Goal: Navigation & Orientation: Find specific page/section

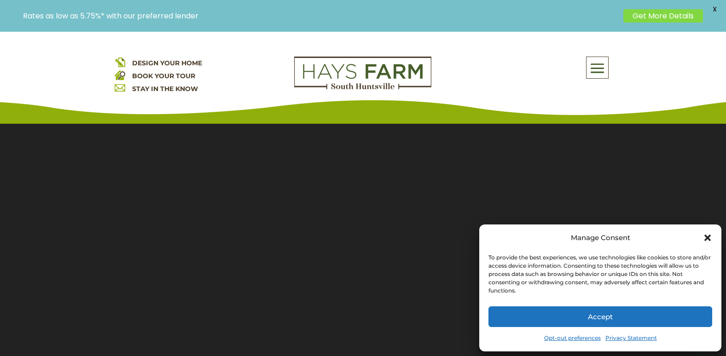
click at [706, 237] on icon "Close dialog" at bounding box center [707, 238] width 6 height 6
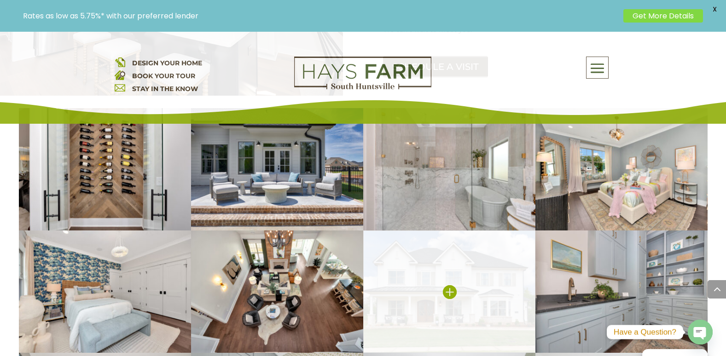
scroll to position [1611, 0]
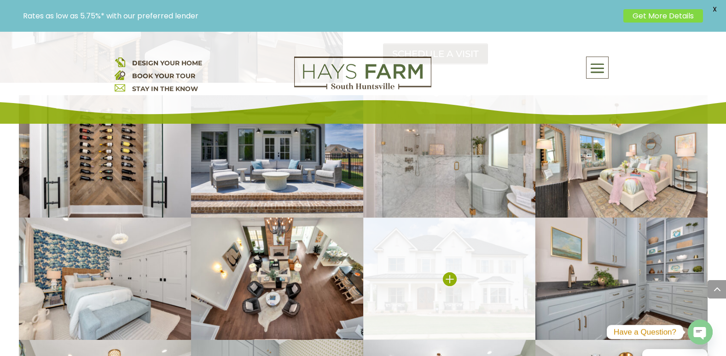
click at [463, 248] on img at bounding box center [449, 279] width 172 height 122
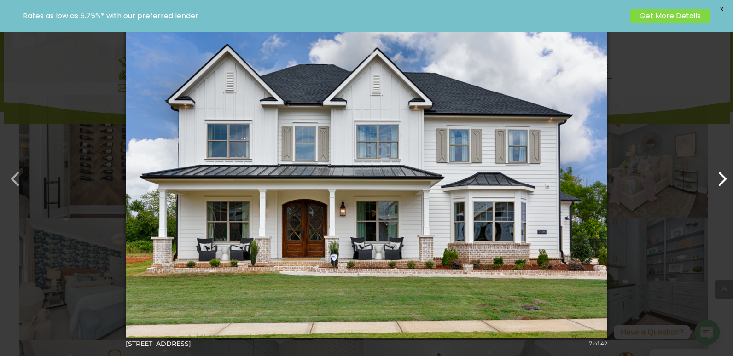
click at [720, 183] on button "button" at bounding box center [717, 174] width 22 height 22
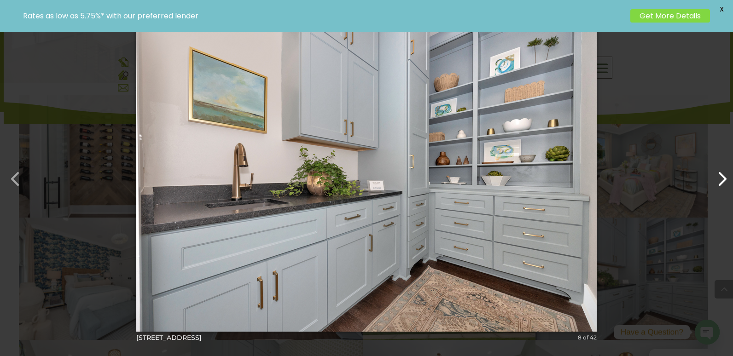
click at [720, 183] on button "button" at bounding box center [717, 174] width 22 height 22
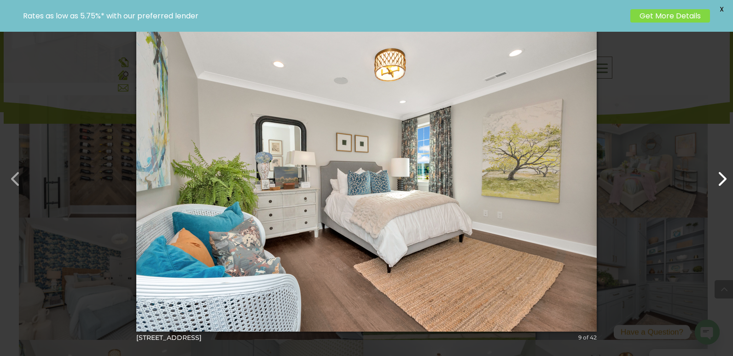
click at [720, 183] on button "button" at bounding box center [717, 174] width 22 height 22
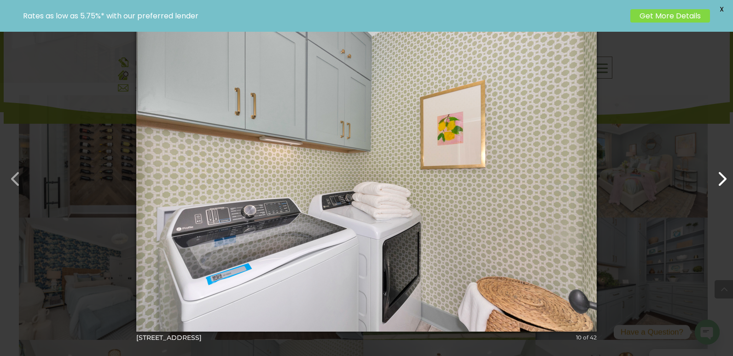
click at [720, 183] on button "button" at bounding box center [717, 174] width 22 height 22
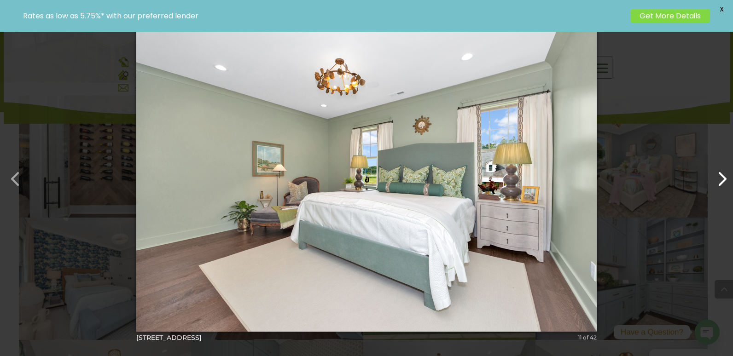
click at [720, 183] on button "button" at bounding box center [717, 174] width 22 height 22
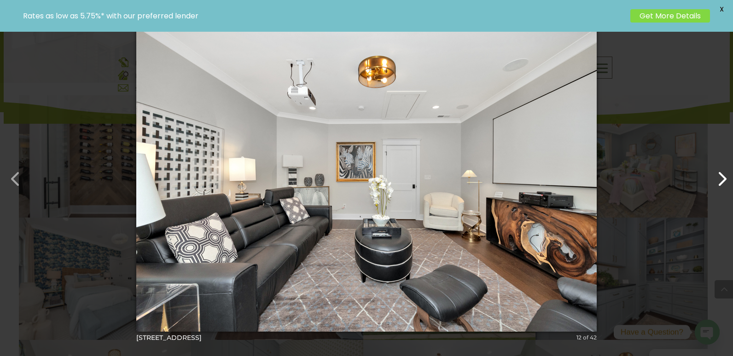
click at [720, 183] on button "button" at bounding box center [717, 174] width 22 height 22
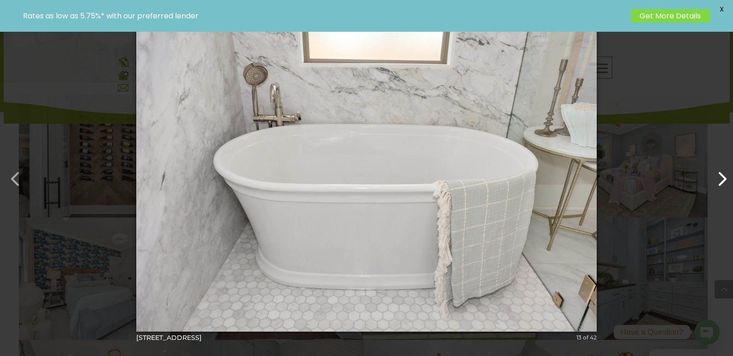
click at [720, 183] on button "button" at bounding box center [717, 174] width 22 height 22
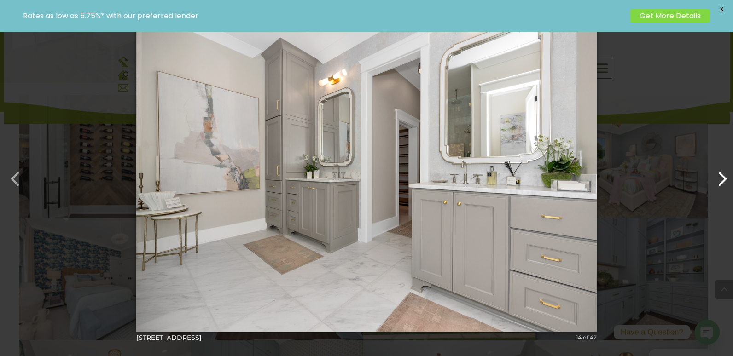
click at [720, 183] on button "button" at bounding box center [717, 174] width 22 height 22
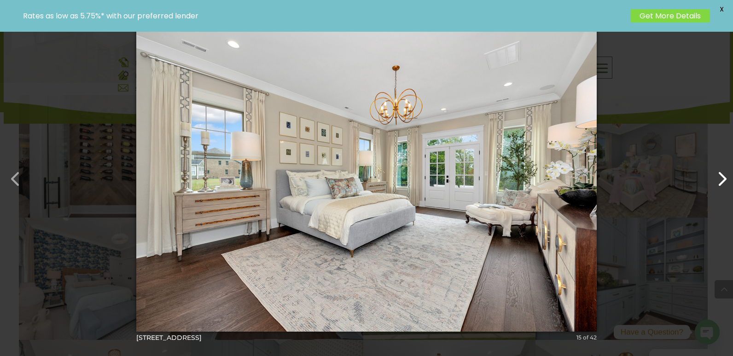
click at [720, 183] on button "button" at bounding box center [717, 174] width 22 height 22
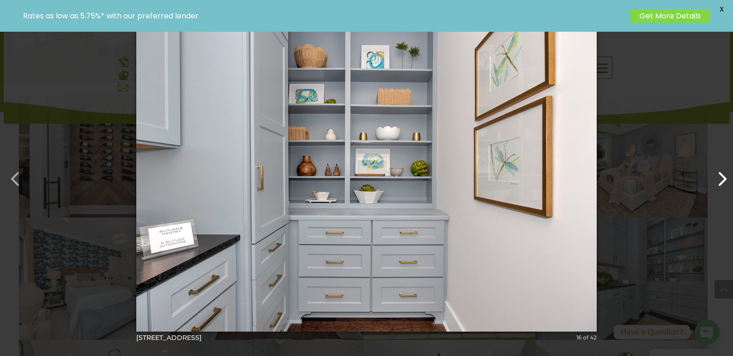
click at [720, 183] on button "button" at bounding box center [717, 174] width 22 height 22
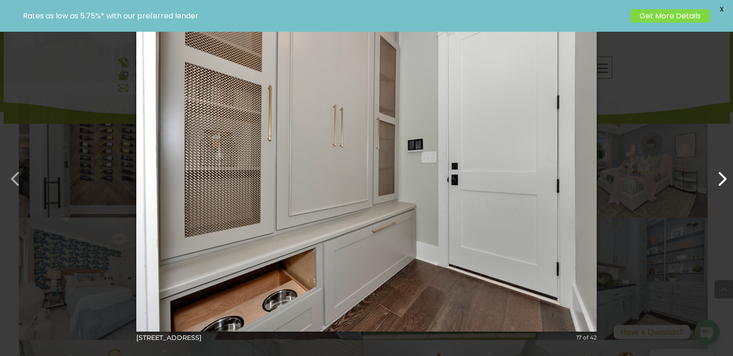
click at [720, 183] on button "button" at bounding box center [717, 174] width 22 height 22
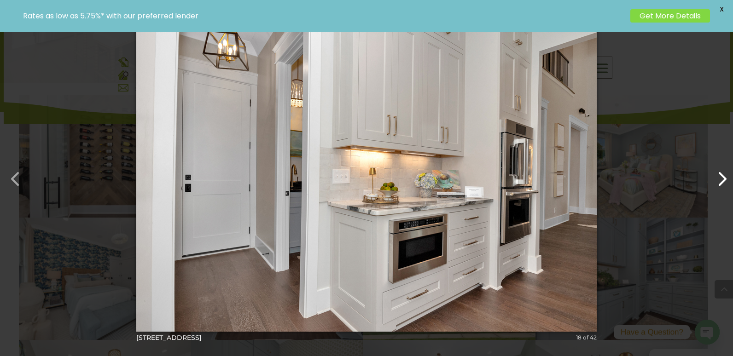
click at [720, 183] on button "button" at bounding box center [717, 174] width 22 height 22
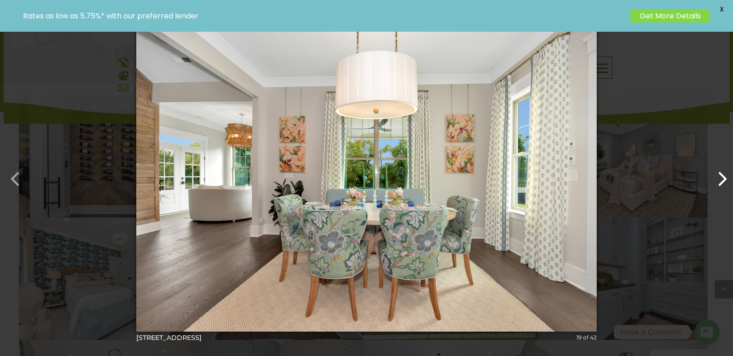
click at [720, 183] on button "button" at bounding box center [717, 174] width 22 height 22
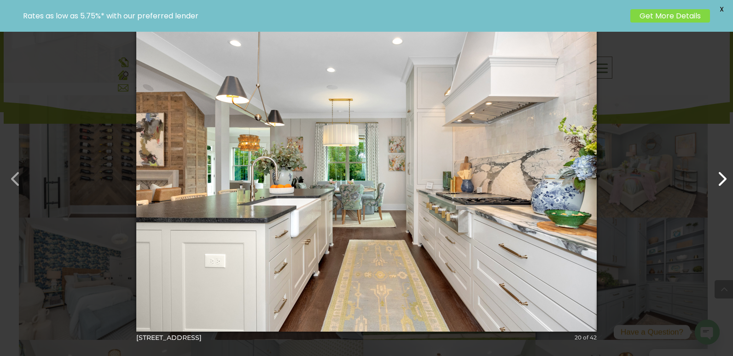
click at [720, 183] on button "button" at bounding box center [717, 174] width 22 height 22
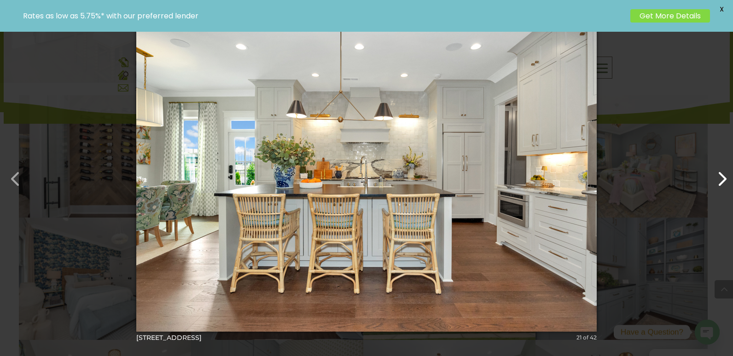
click at [720, 183] on button "button" at bounding box center [717, 174] width 22 height 22
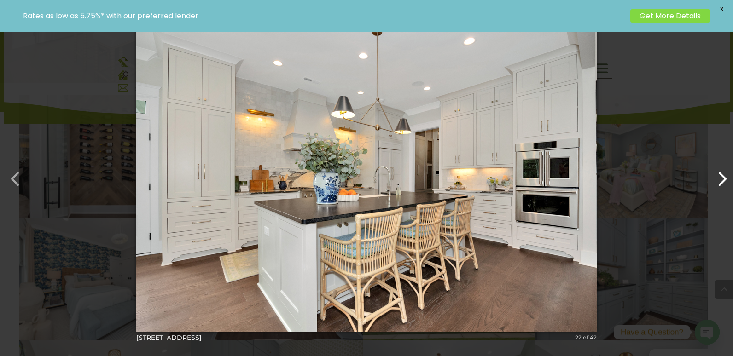
click at [720, 183] on button "button" at bounding box center [717, 174] width 22 height 22
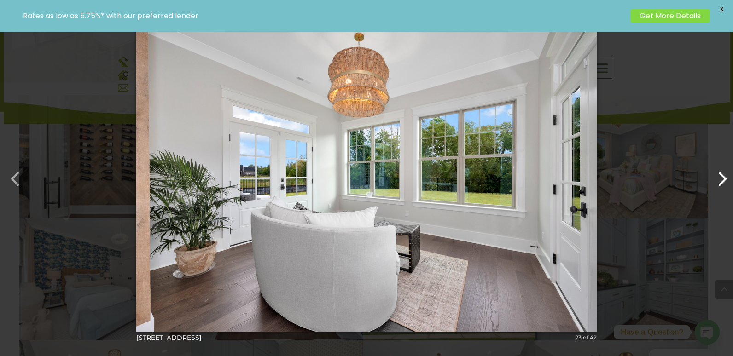
click at [720, 183] on button "button" at bounding box center [717, 174] width 22 height 22
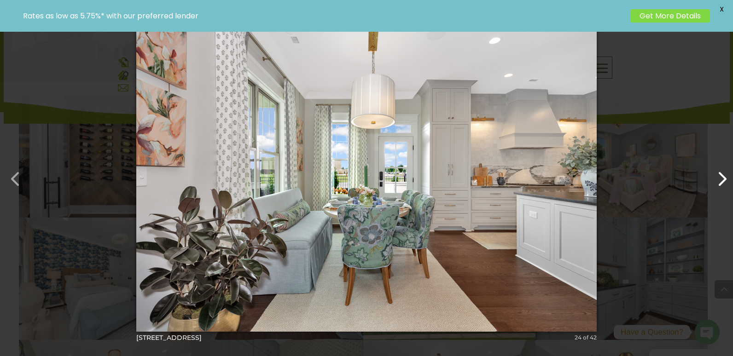
click at [720, 183] on button "button" at bounding box center [717, 174] width 22 height 22
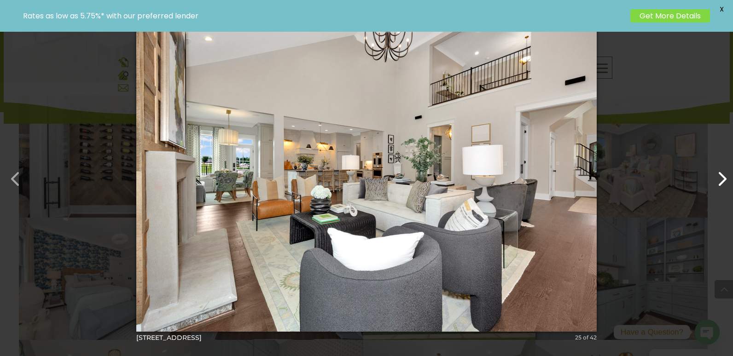
click at [720, 183] on button "button" at bounding box center [717, 174] width 22 height 22
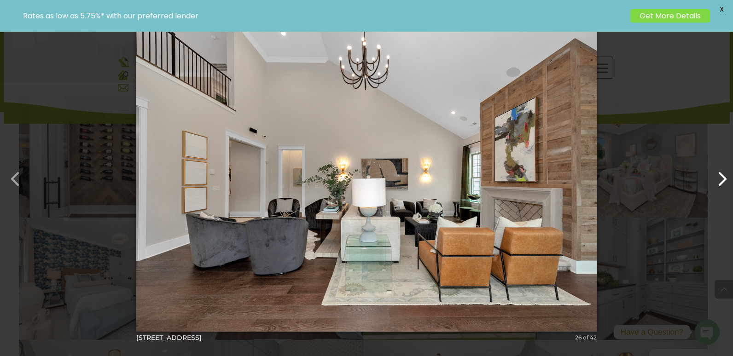
click at [720, 183] on button "button" at bounding box center [717, 174] width 22 height 22
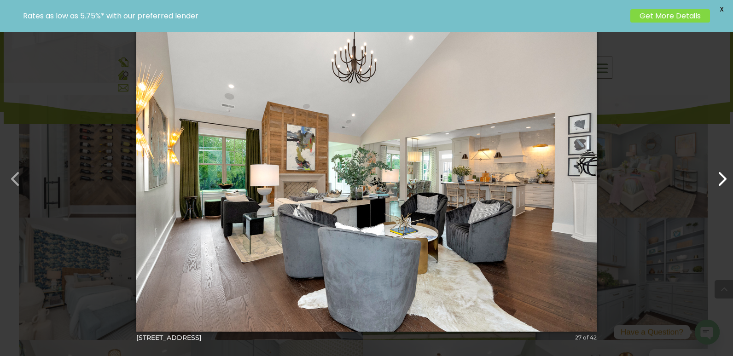
click at [720, 183] on button "button" at bounding box center [717, 174] width 22 height 22
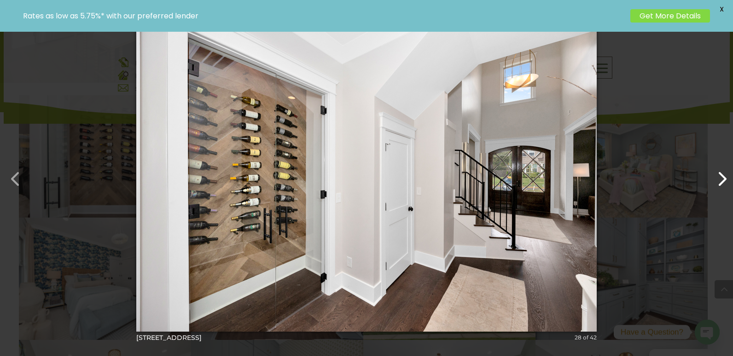
click at [720, 182] on button "button" at bounding box center [717, 174] width 22 height 22
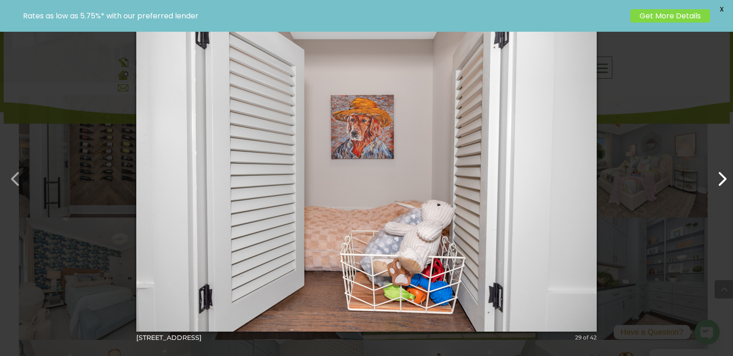
click at [720, 182] on button "button" at bounding box center [717, 174] width 22 height 22
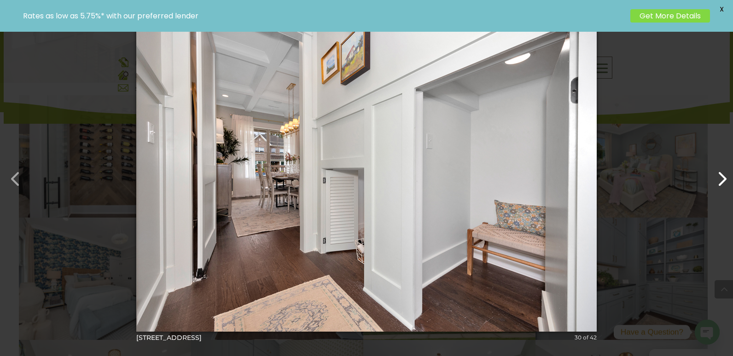
click at [720, 182] on button "button" at bounding box center [717, 174] width 22 height 22
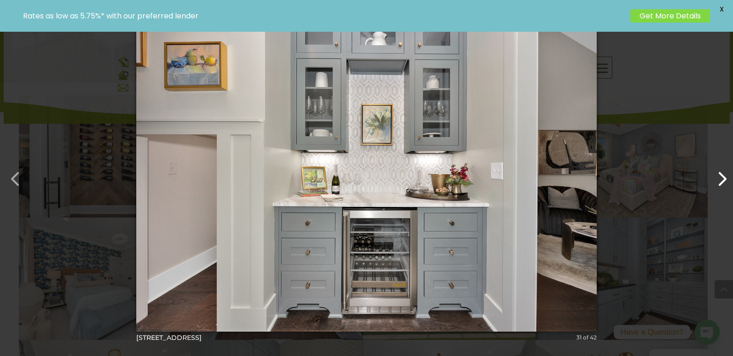
click at [720, 182] on button "button" at bounding box center [717, 174] width 22 height 22
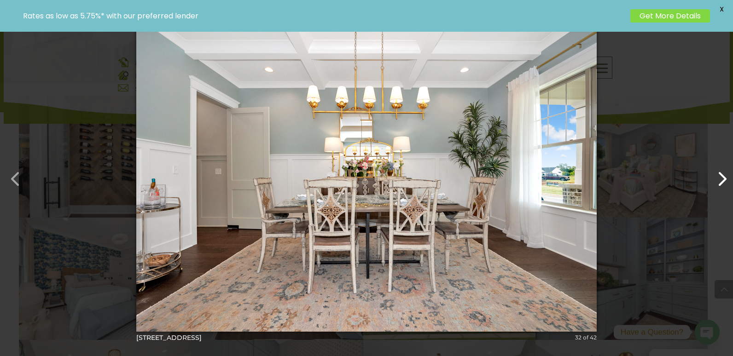
click at [721, 176] on button "button" at bounding box center [717, 174] width 22 height 22
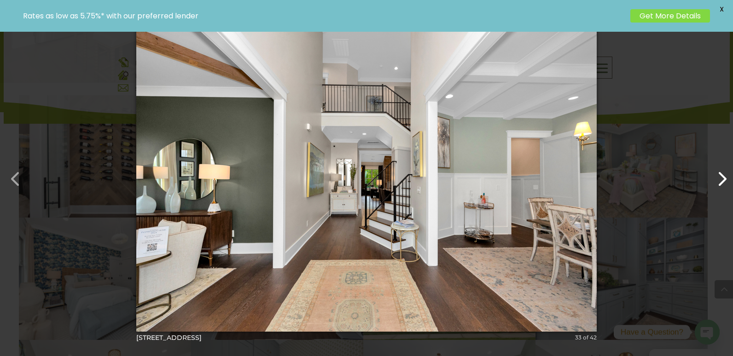
click at [722, 172] on button "button" at bounding box center [717, 174] width 22 height 22
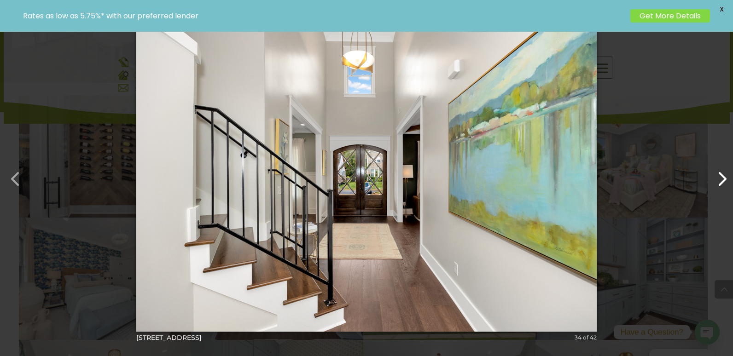
click at [722, 172] on button "button" at bounding box center [717, 174] width 22 height 22
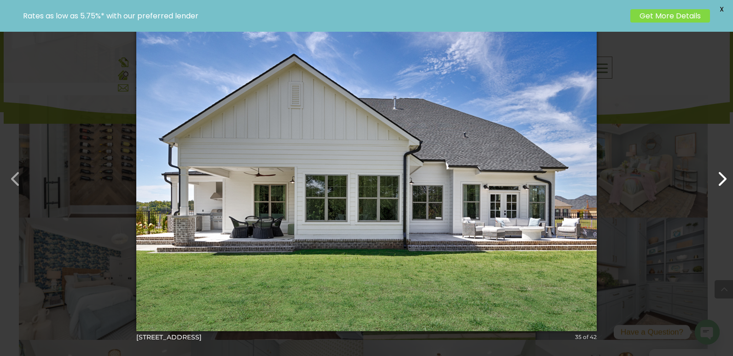
click at [722, 170] on button "button" at bounding box center [717, 174] width 22 height 22
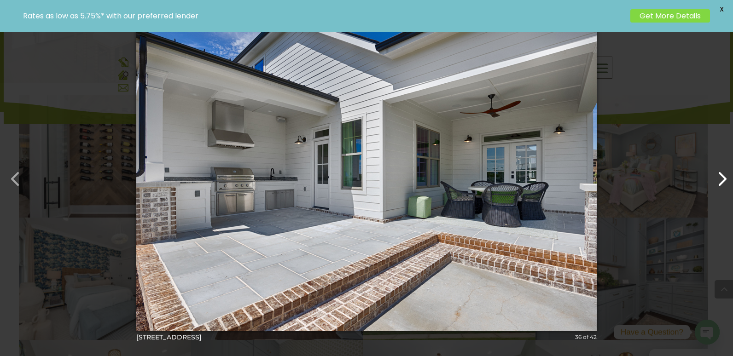
click at [722, 170] on button "button" at bounding box center [717, 174] width 22 height 22
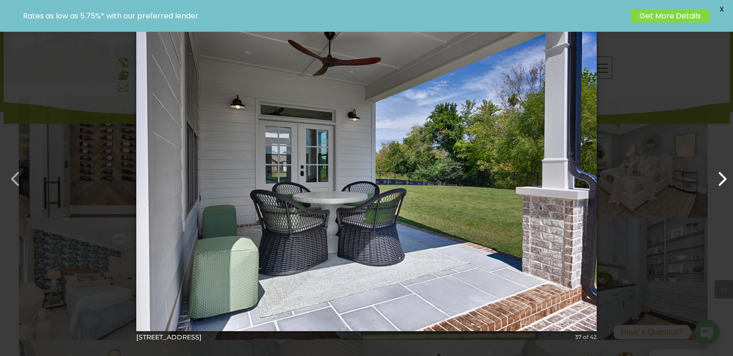
click at [722, 170] on button "button" at bounding box center [717, 174] width 22 height 22
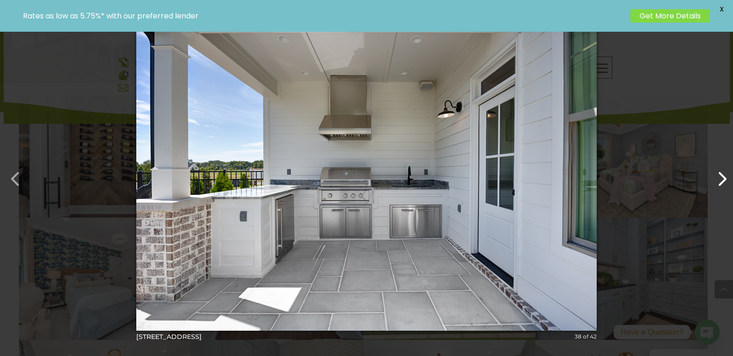
click at [722, 170] on button "button" at bounding box center [717, 174] width 22 height 22
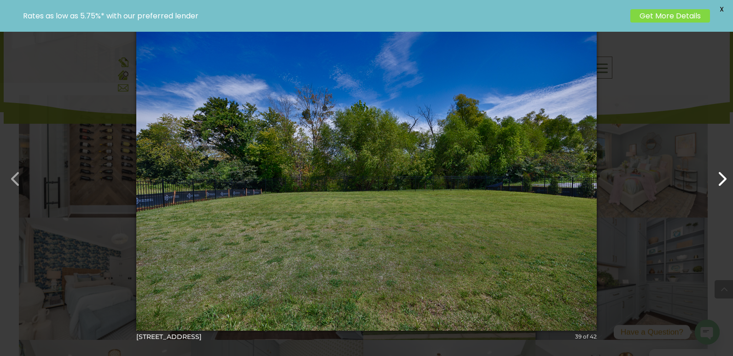
click at [722, 170] on button "button" at bounding box center [717, 174] width 22 height 22
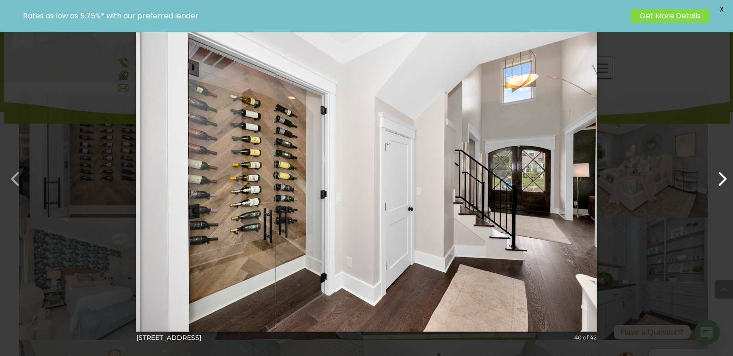
click at [722, 170] on button "button" at bounding box center [717, 174] width 22 height 22
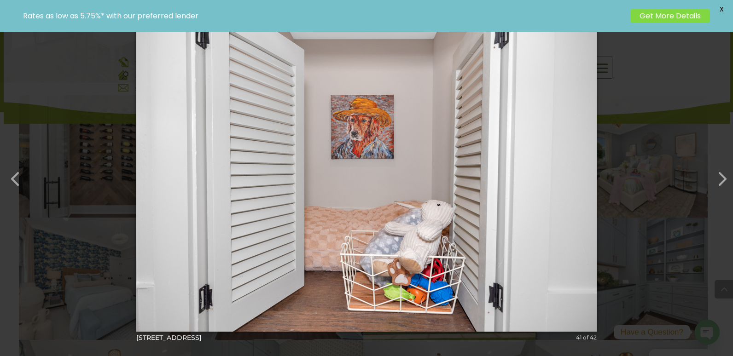
click at [722, 6] on span "X" at bounding box center [721, 9] width 14 height 14
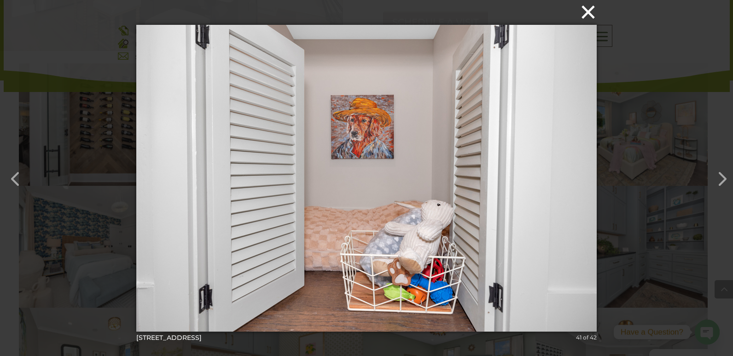
click at [588, 15] on button "×" at bounding box center [369, 12] width 460 height 20
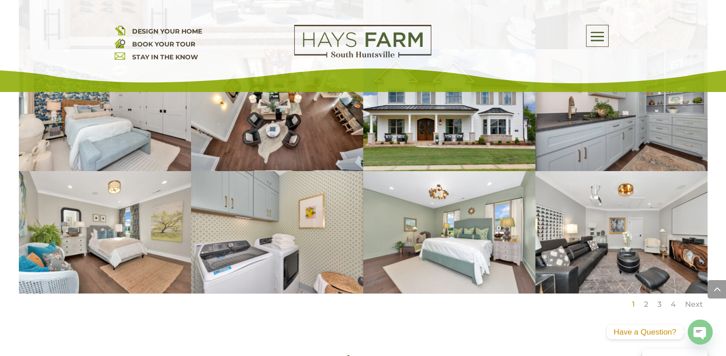
scroll to position [1795, 0]
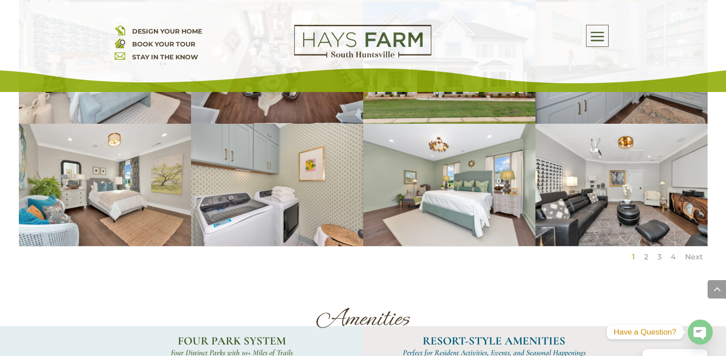
click at [157, 28] on span "DESIGN YOUR HOME" at bounding box center [167, 31] width 70 height 8
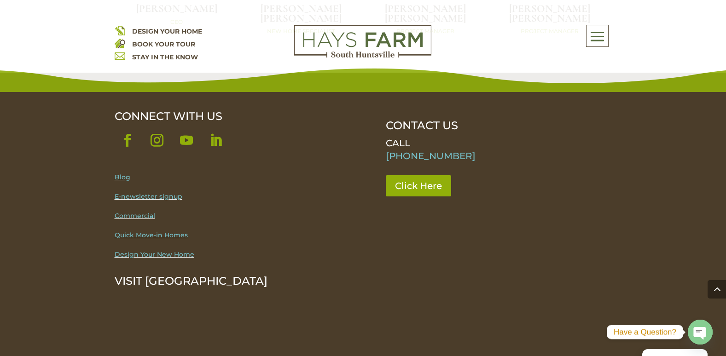
scroll to position [3083, 0]
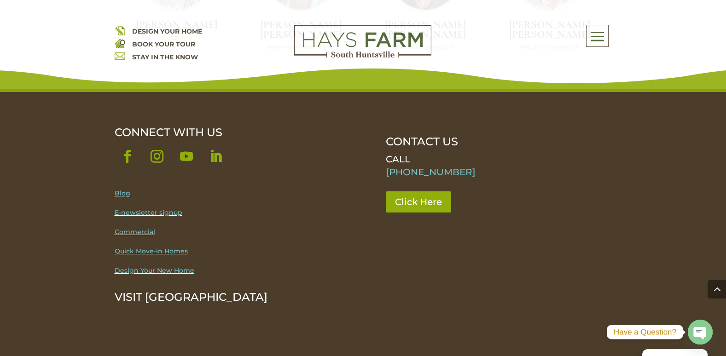
click at [149, 266] on link "Design Your New Home" at bounding box center [155, 270] width 80 height 8
